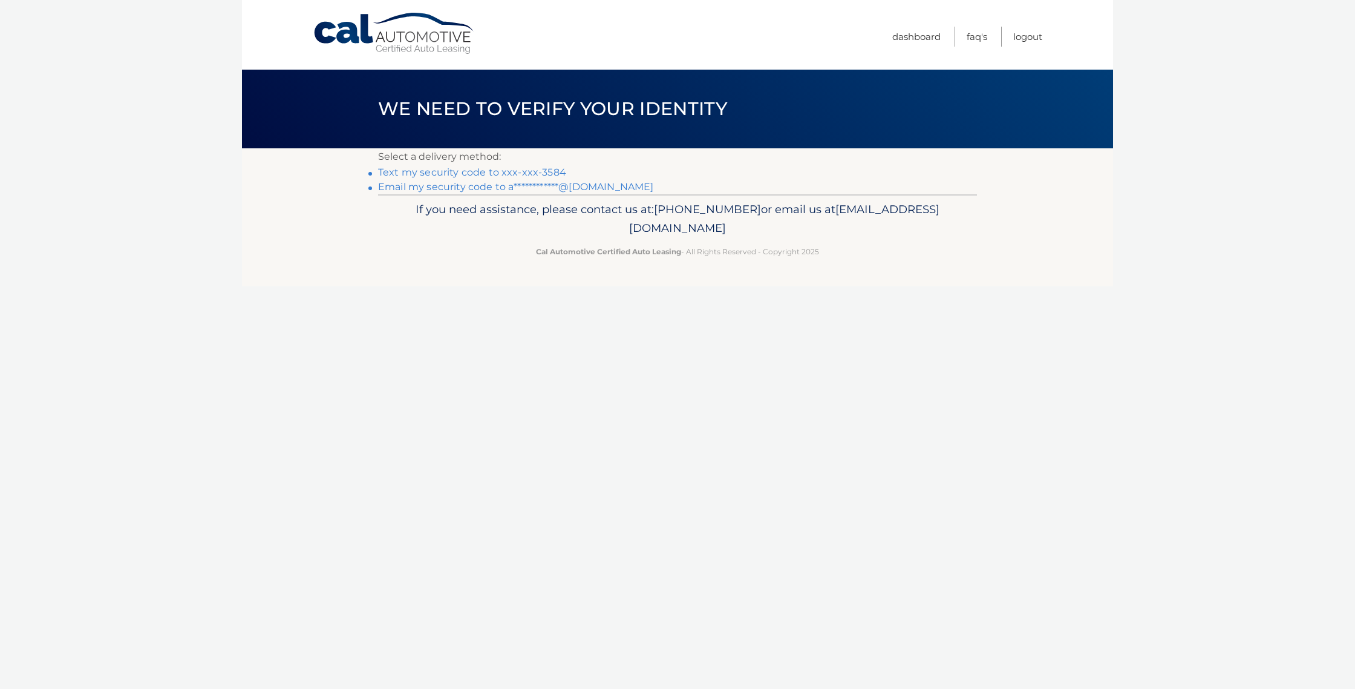
click at [537, 172] on link "Text my security code to xxx-xxx-3584" at bounding box center [472, 171] width 188 height 11
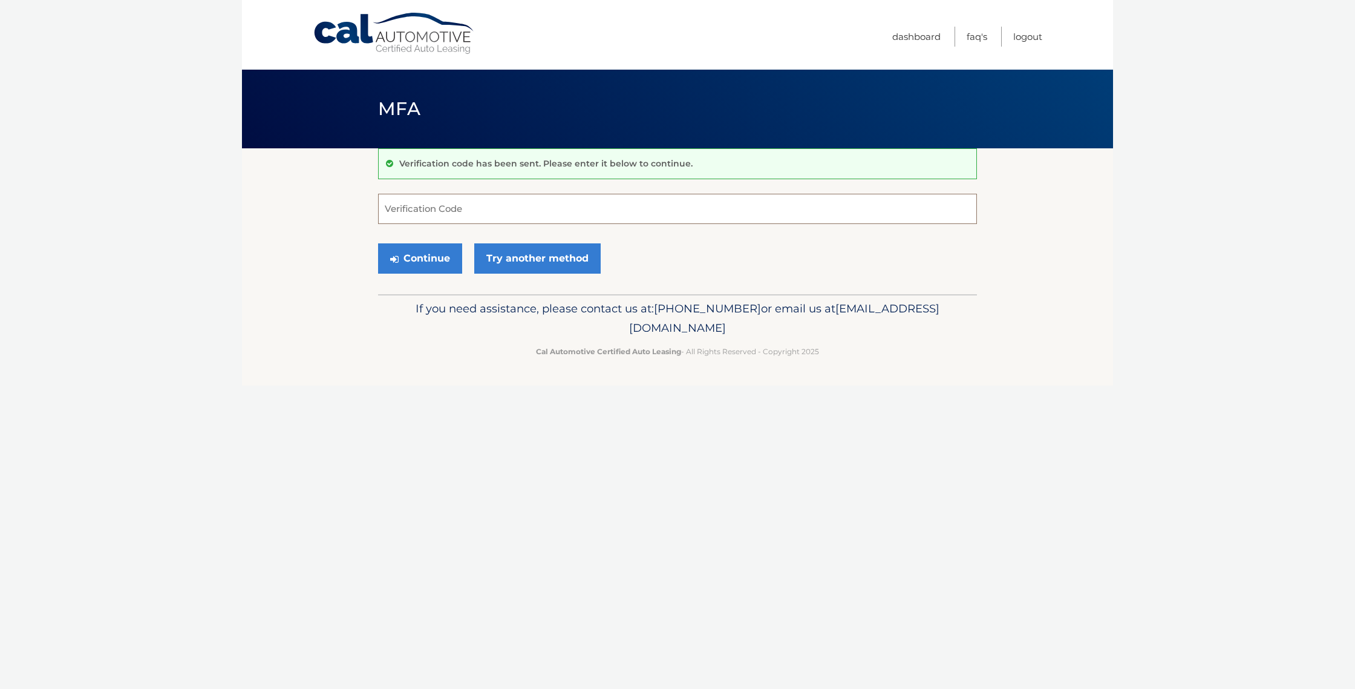
click at [402, 201] on input "Verification Code" at bounding box center [677, 209] width 599 height 30
type input "990126"
click at [433, 260] on button "Continue" at bounding box center [420, 258] width 84 height 30
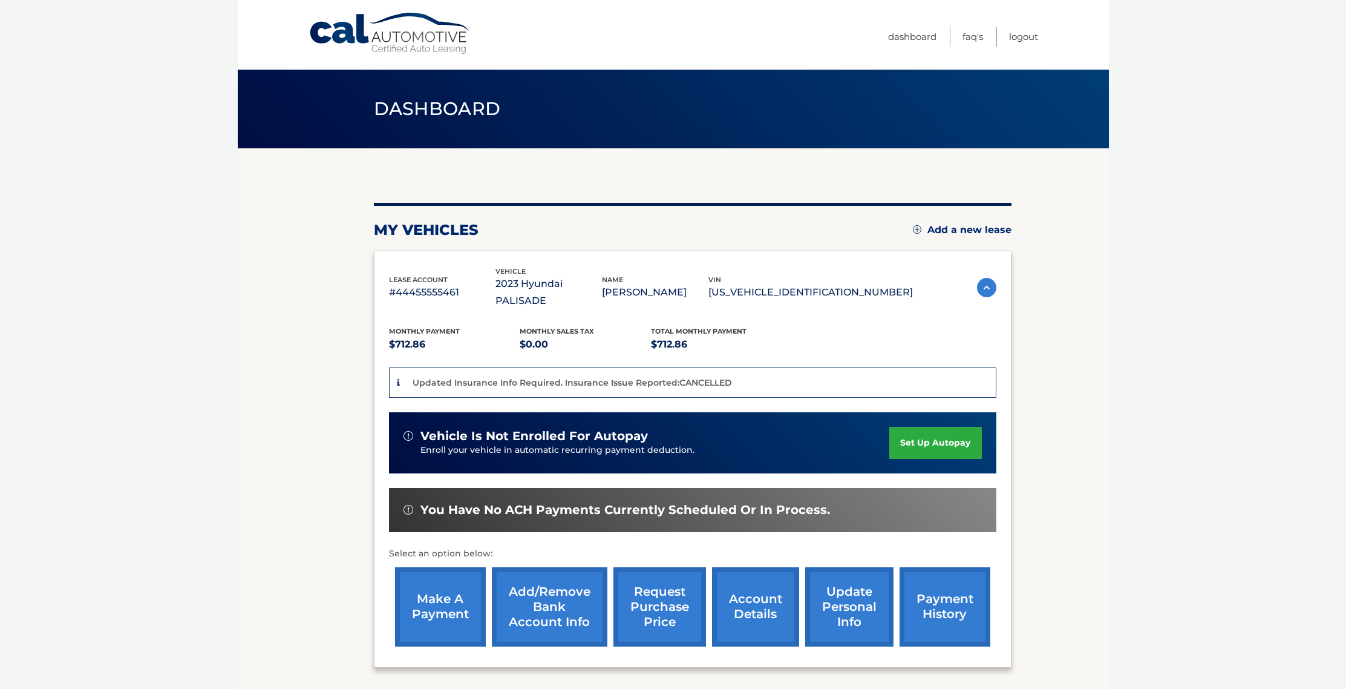
click at [439, 587] on link "make a payment" at bounding box center [440, 606] width 91 height 79
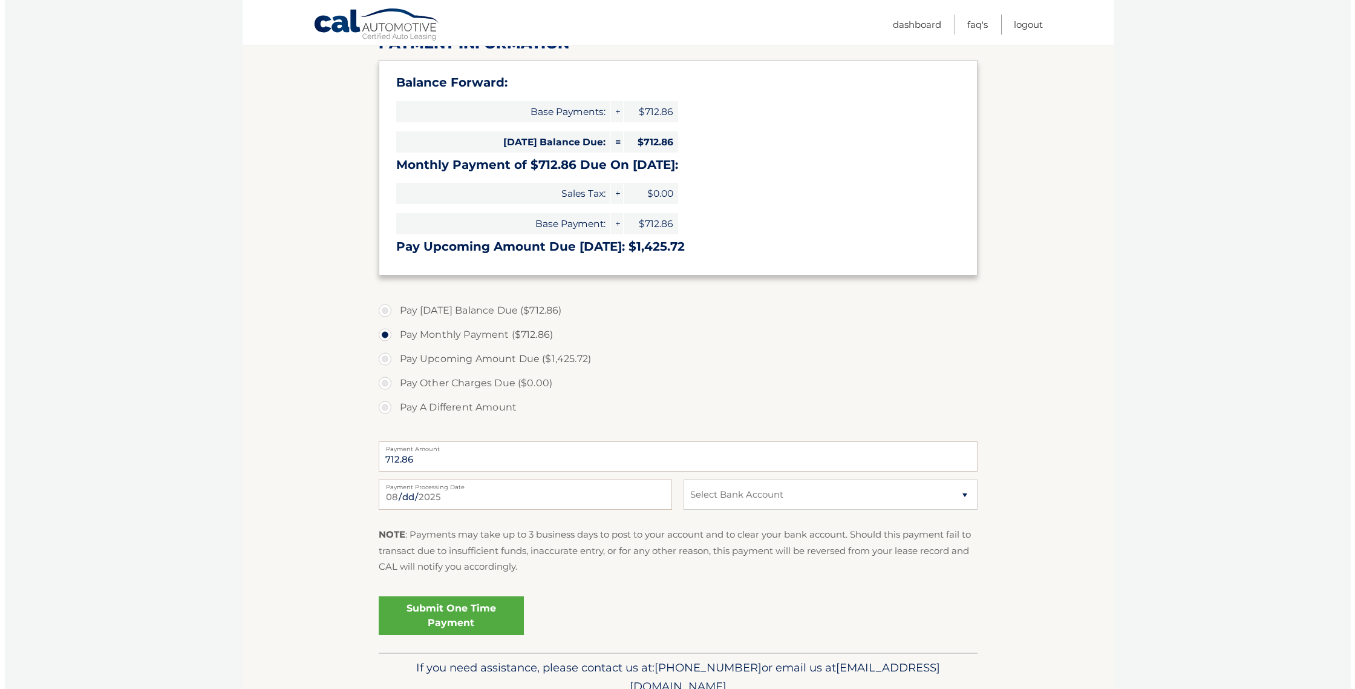
scroll to position [228, 0]
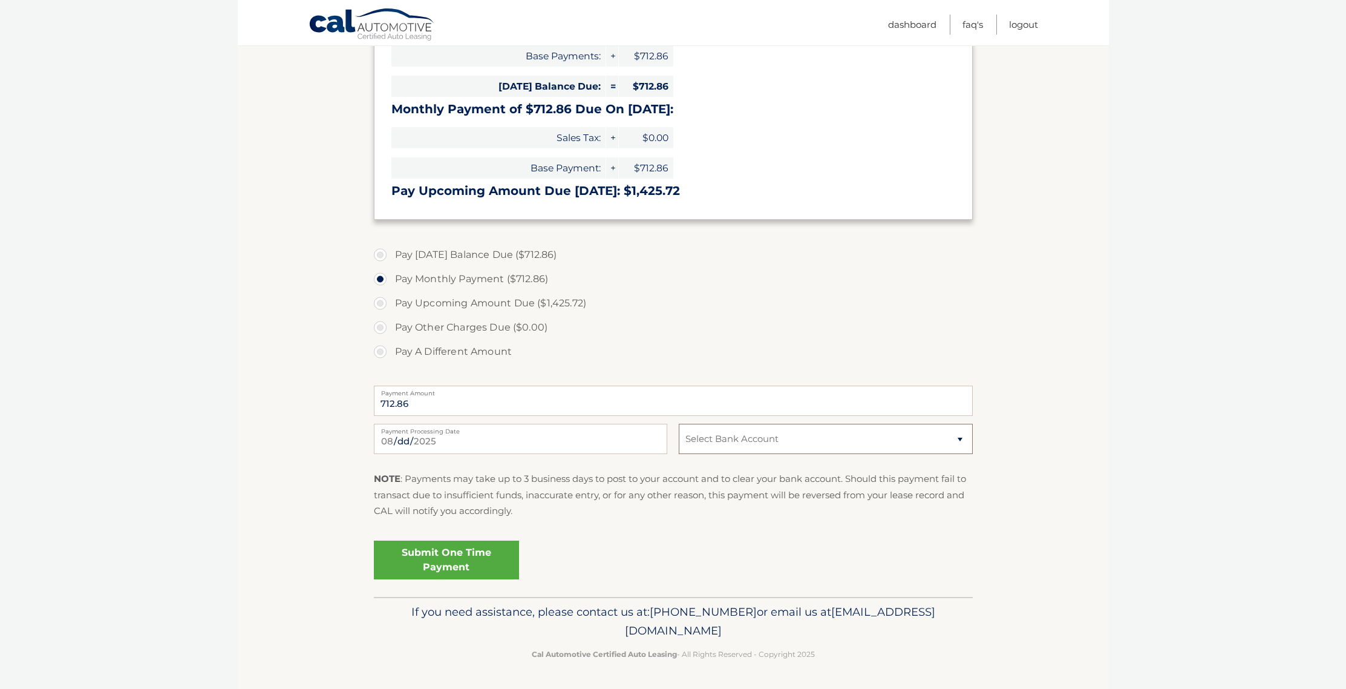
click at [959, 439] on select "Select Bank Account Checking TD BANK NA *****2042 Checking TD BANK NA *****2737" at bounding box center [825, 439] width 293 height 30
select select "MWVjNTQ1MGMtNzMzNy00MjUwLWEwYTYtYzZlNzYzMDVhYzI2"
click at [679, 424] on select "Select Bank Account Checking TD BANK NA *****2042 Checking TD BANK NA *****2737" at bounding box center [825, 439] width 293 height 30
click at [465, 558] on link "Submit One Time Payment" at bounding box center [446, 559] width 145 height 39
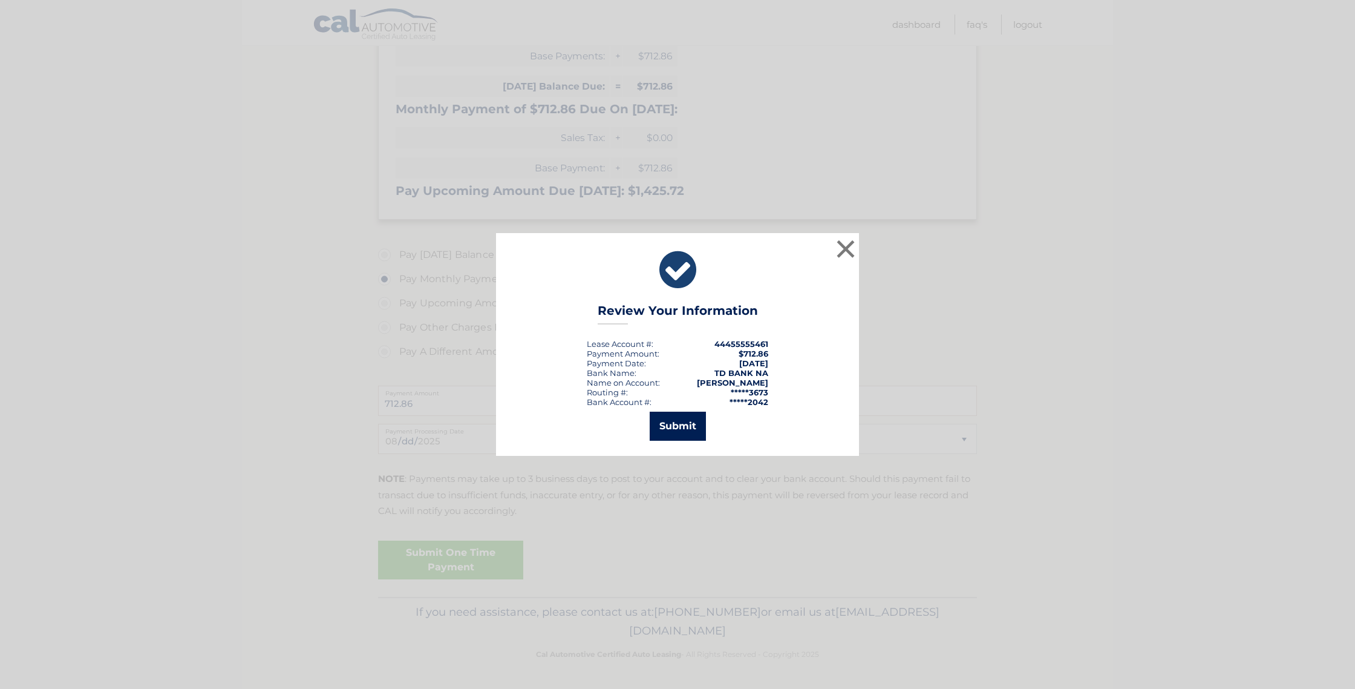
click at [679, 424] on button "Submit" at bounding box center [678, 425] width 56 height 29
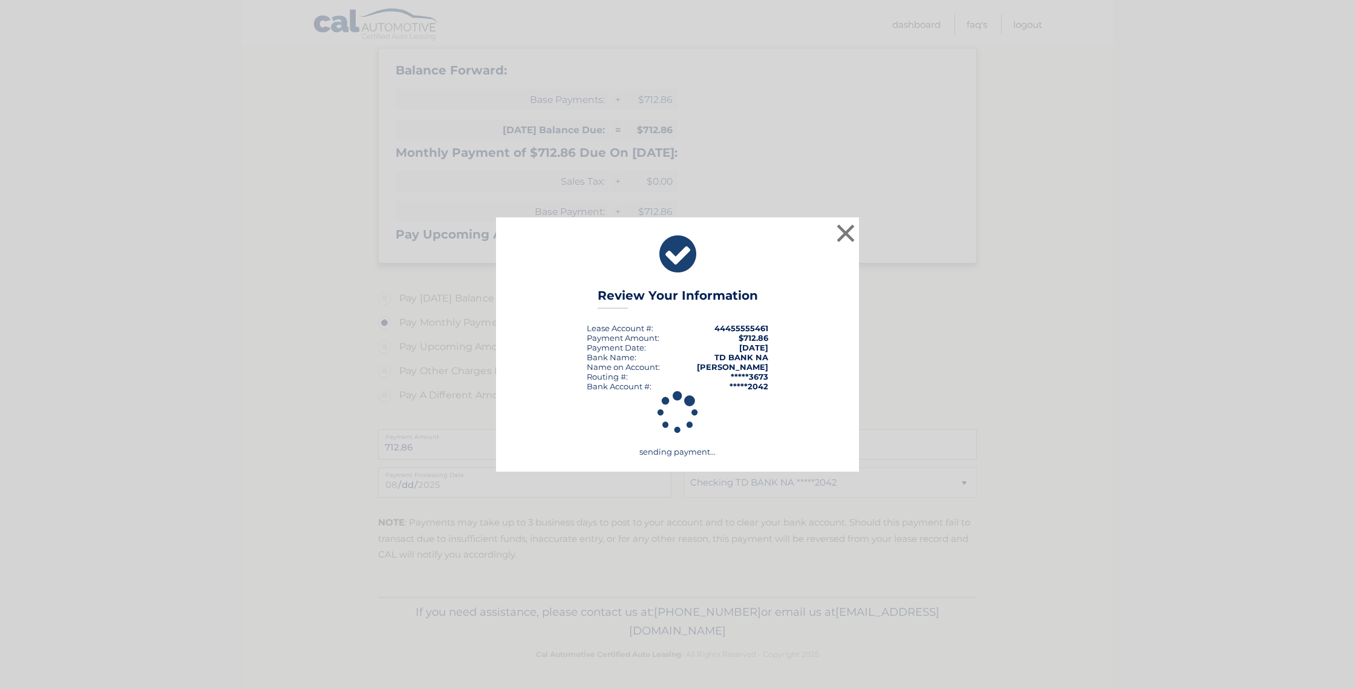
scroll to position [184, 0]
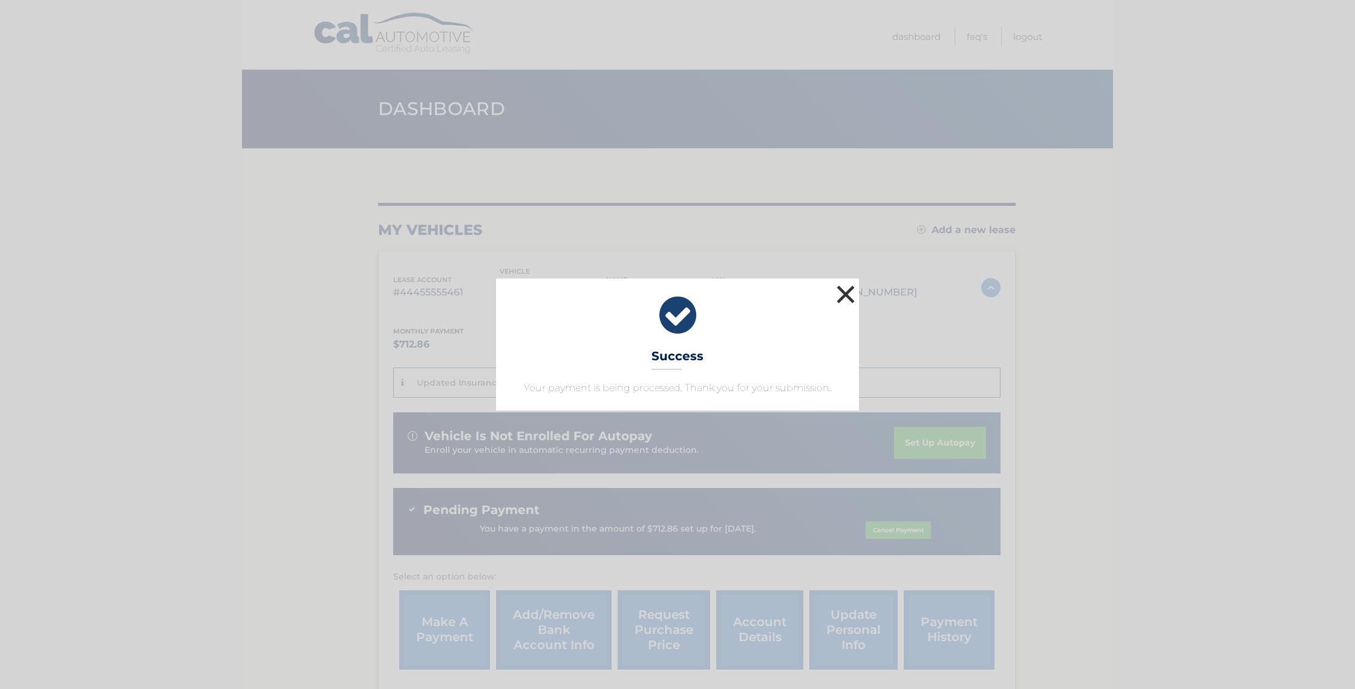
click at [844, 293] on button "×" at bounding box center [846, 294] width 24 height 24
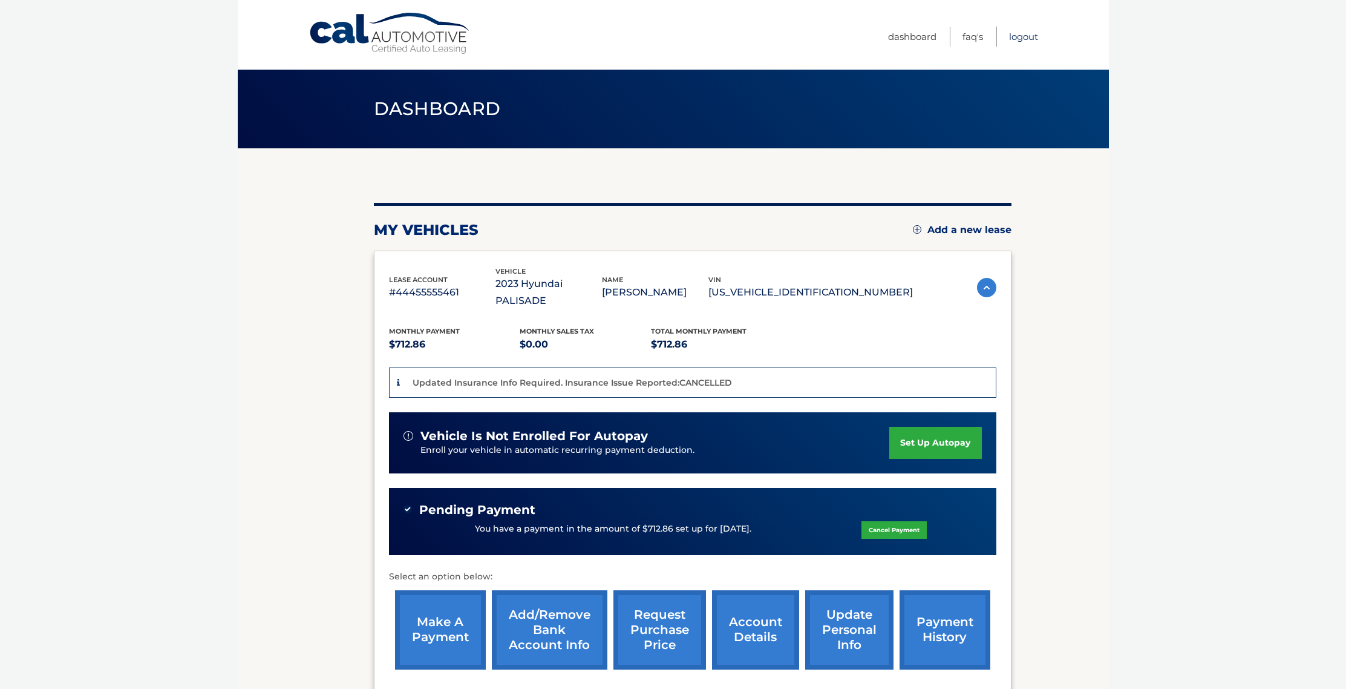
click at [1027, 37] on link "Logout" at bounding box center [1023, 37] width 29 height 20
